Goal: Find specific page/section: Find specific page/section

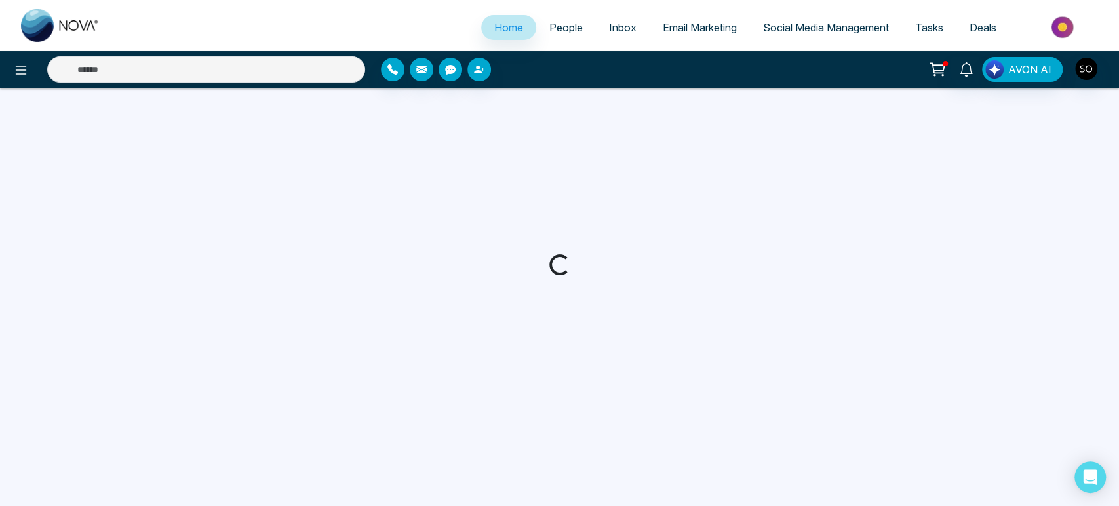
select select "*"
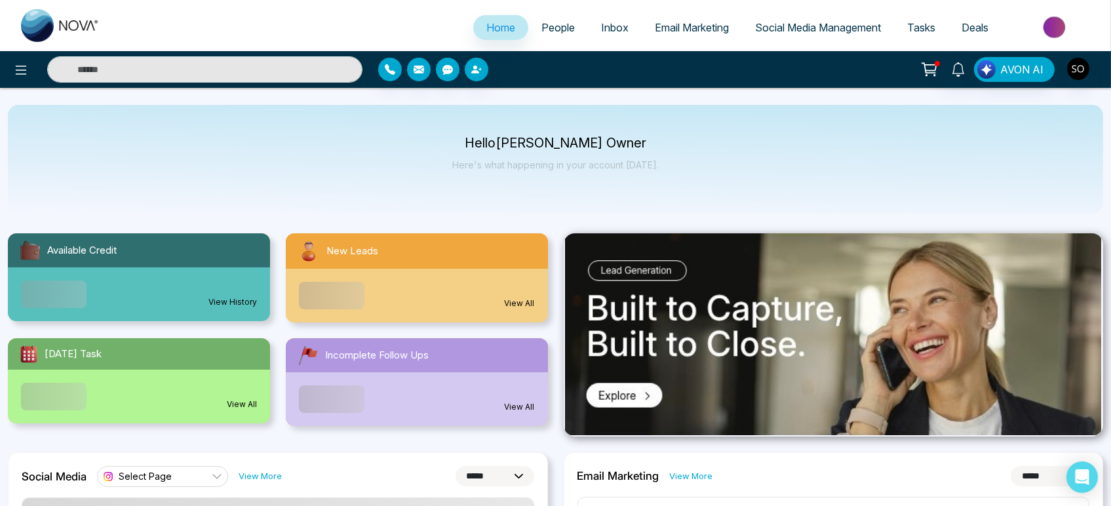
click at [552, 30] on span "People" at bounding box center [557, 27] width 33 height 13
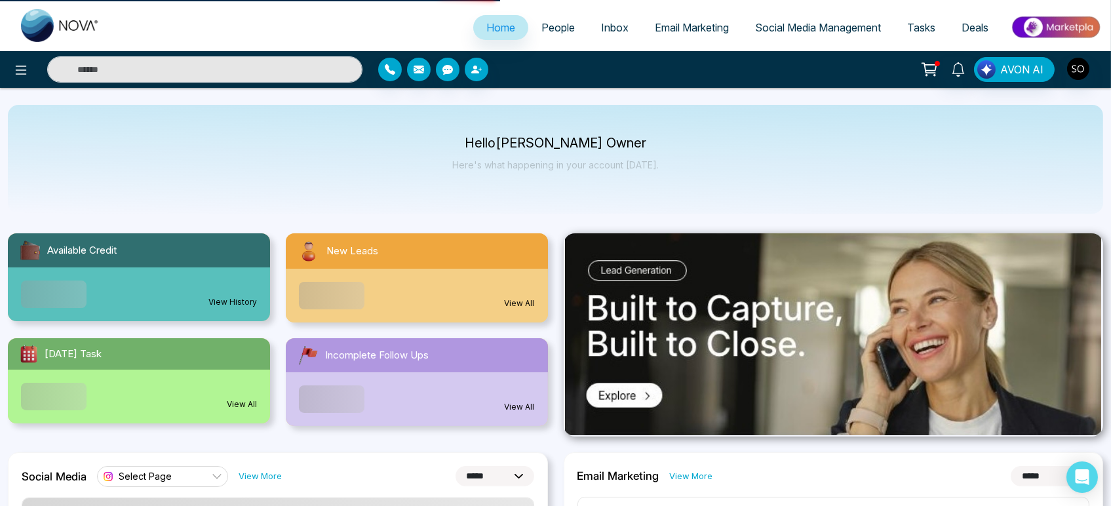
click at [552, 30] on span "People" at bounding box center [557, 27] width 33 height 13
